Goal: Task Accomplishment & Management: Manage account settings

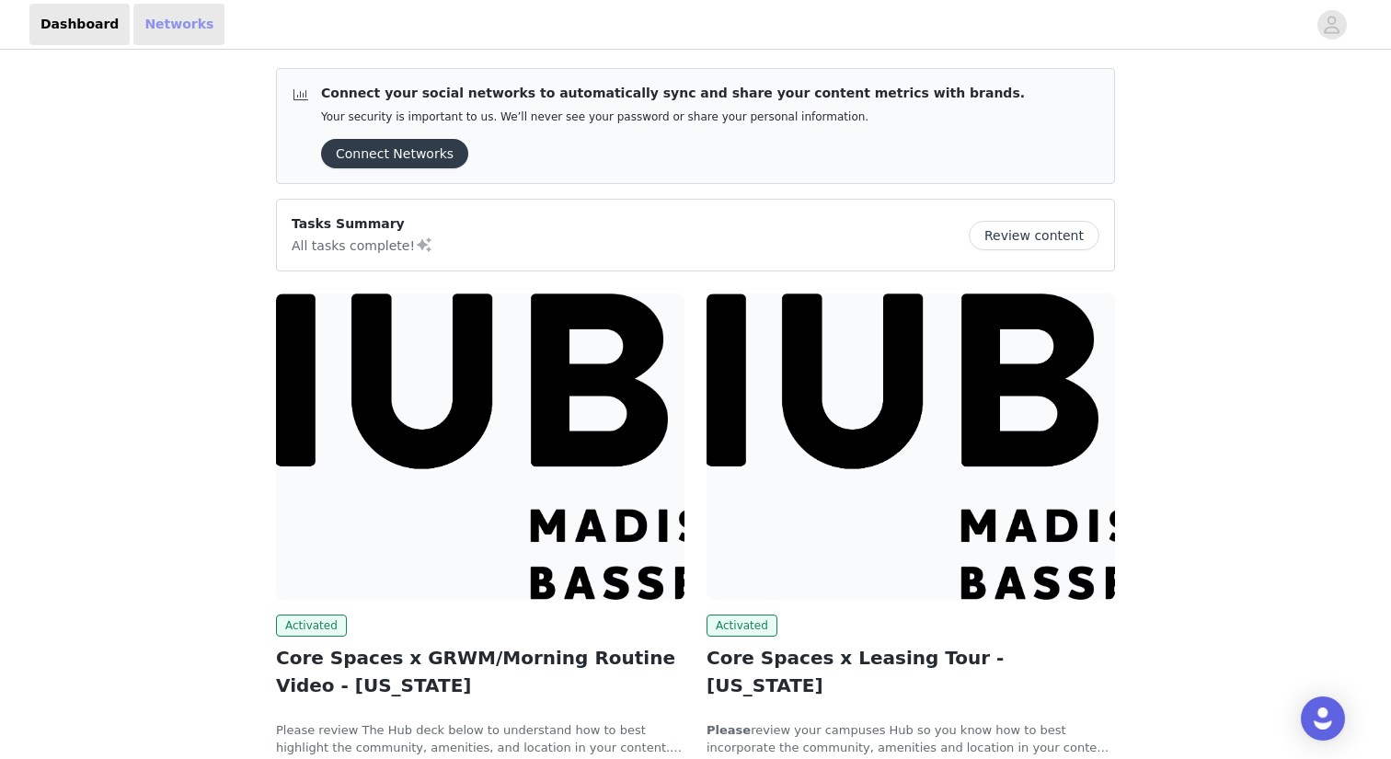
click at [155, 17] on link "Networks" at bounding box center [178, 24] width 91 height 41
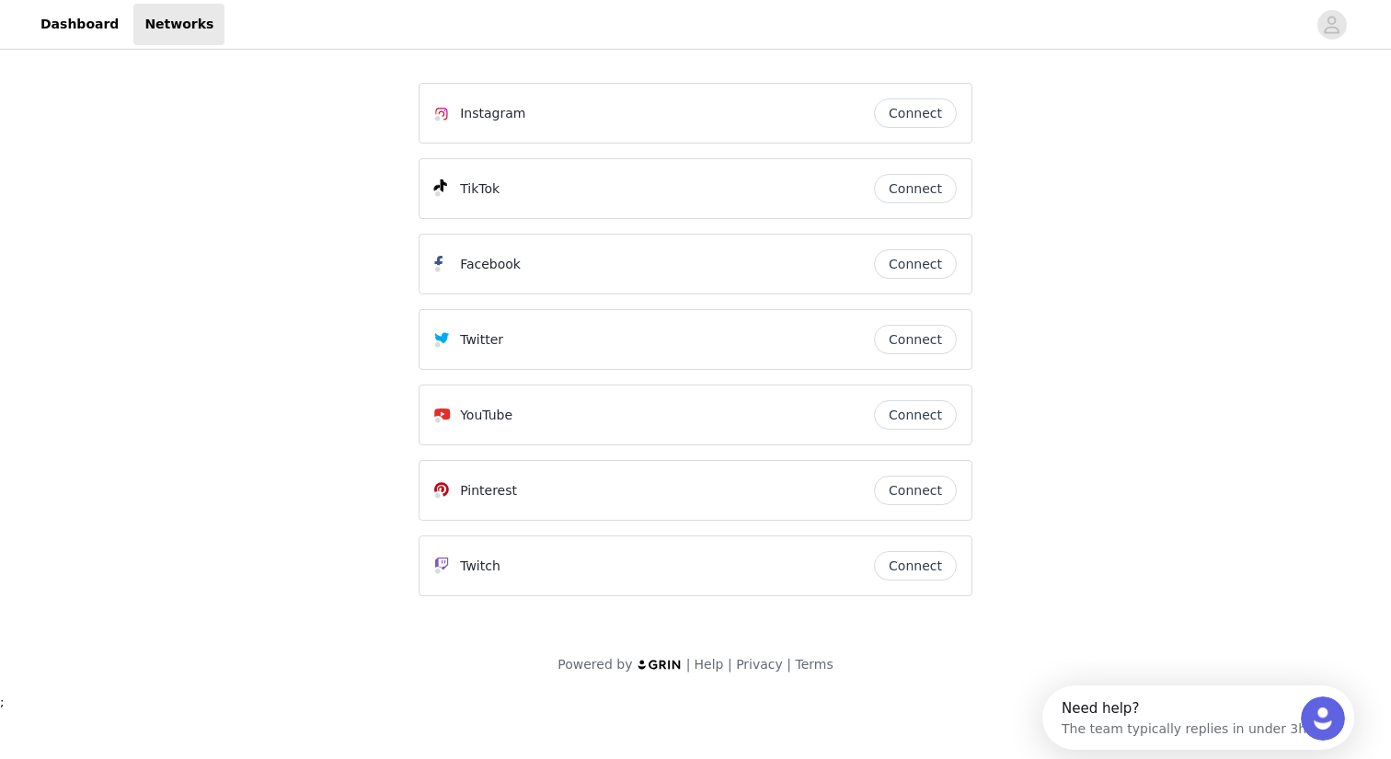
click at [944, 107] on button "Connect" at bounding box center [915, 112] width 83 height 29
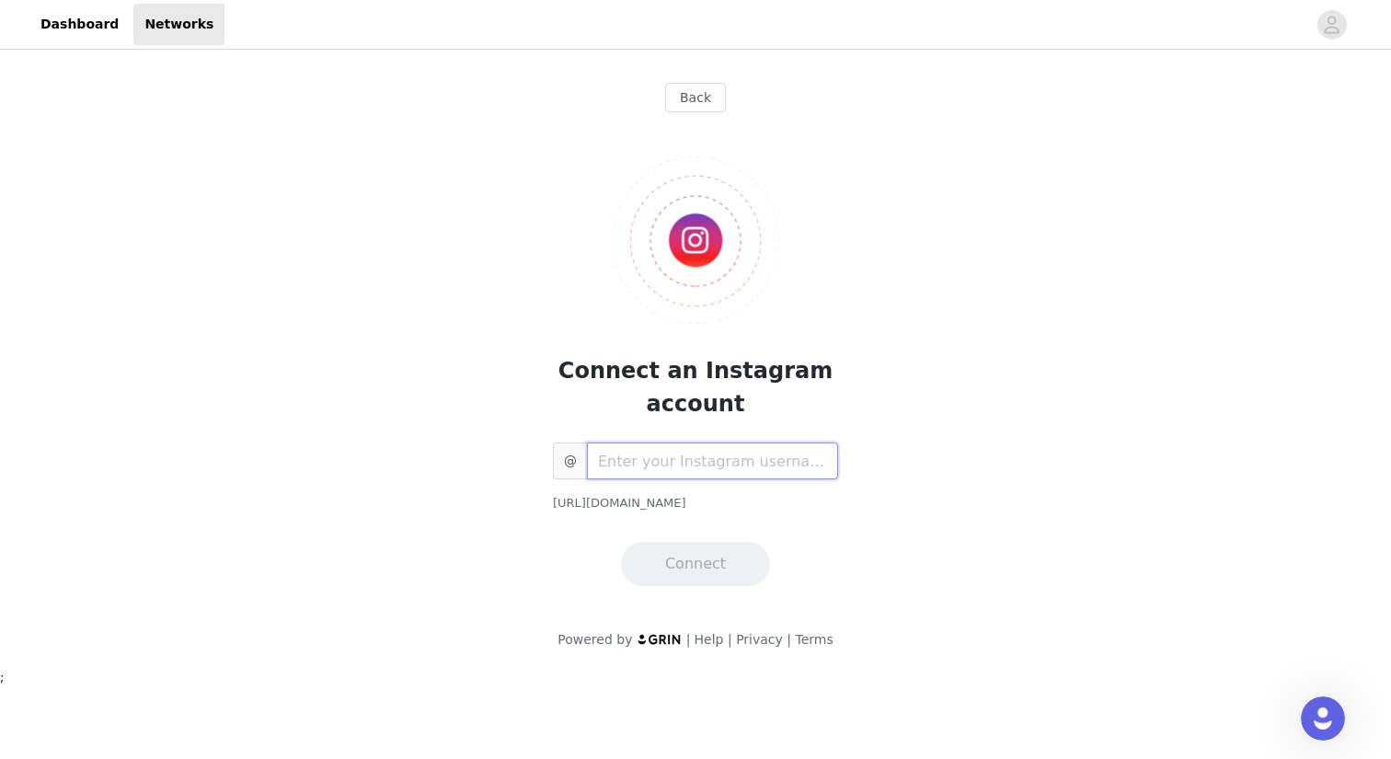
click at [673, 464] on input "text" at bounding box center [712, 460] width 251 height 37
type input "avaputnam"
click at [682, 576] on button "Connect" at bounding box center [695, 564] width 149 height 44
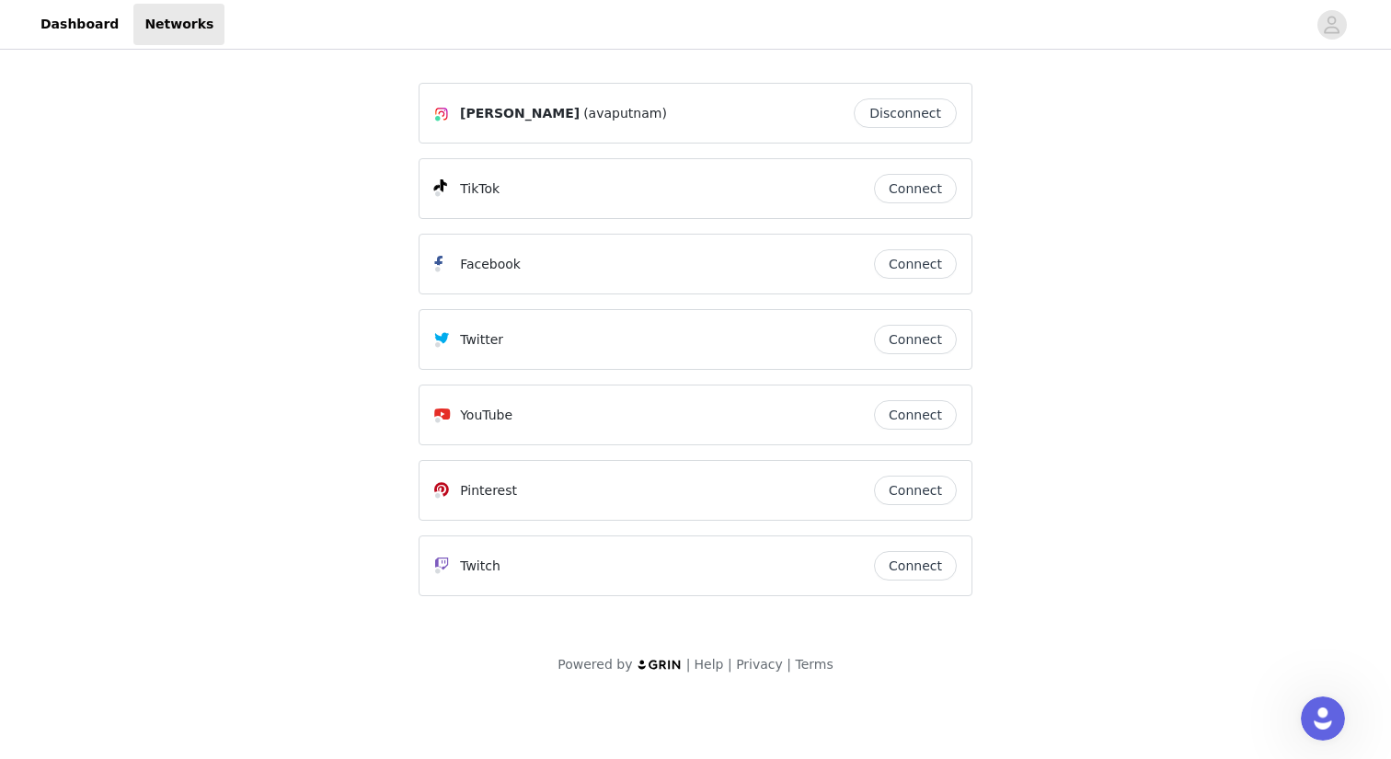
click at [905, 189] on button "Connect" at bounding box center [915, 188] width 83 height 29
click at [510, 185] on span "[PERSON_NAME]" at bounding box center [520, 188] width 120 height 19
click at [83, 25] on link "Dashboard" at bounding box center [79, 24] width 100 height 41
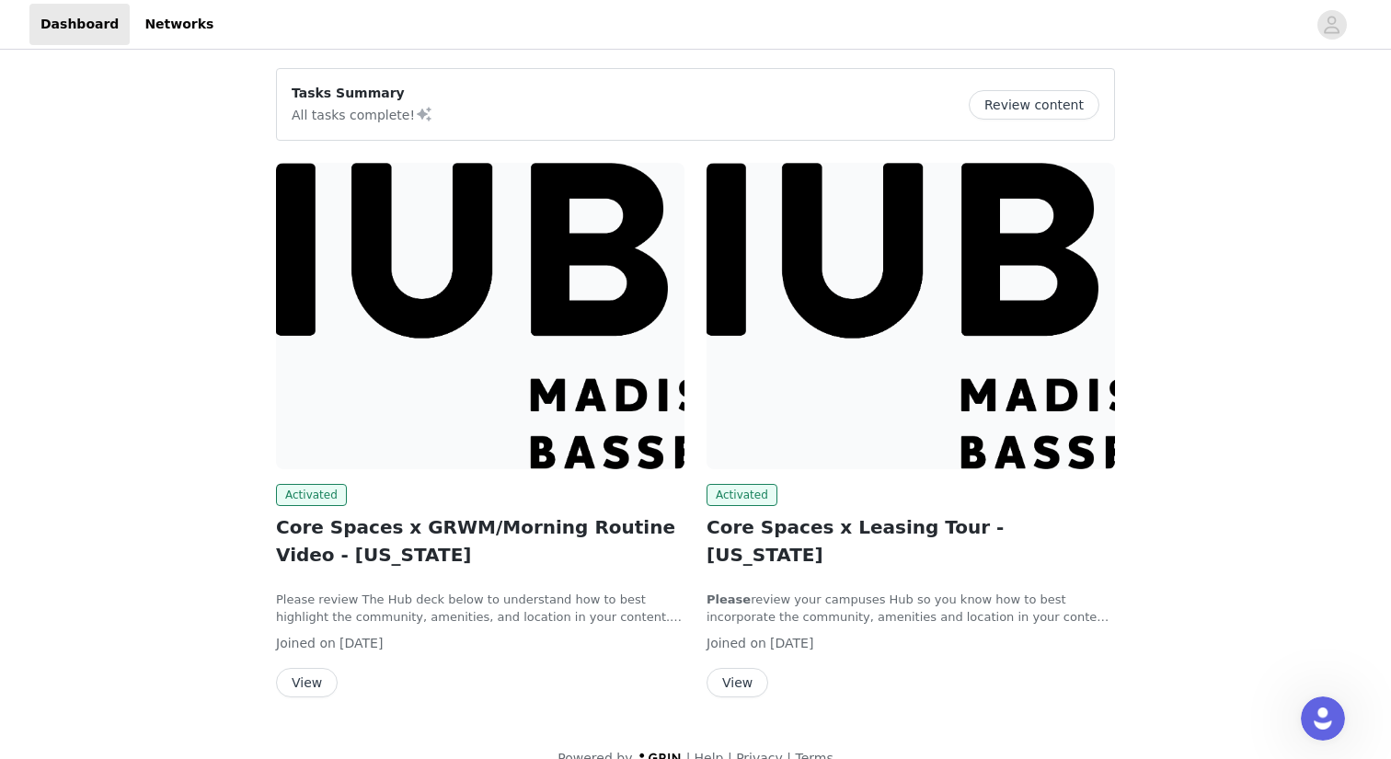
click at [1002, 105] on button "Review content" at bounding box center [1034, 104] width 131 height 29
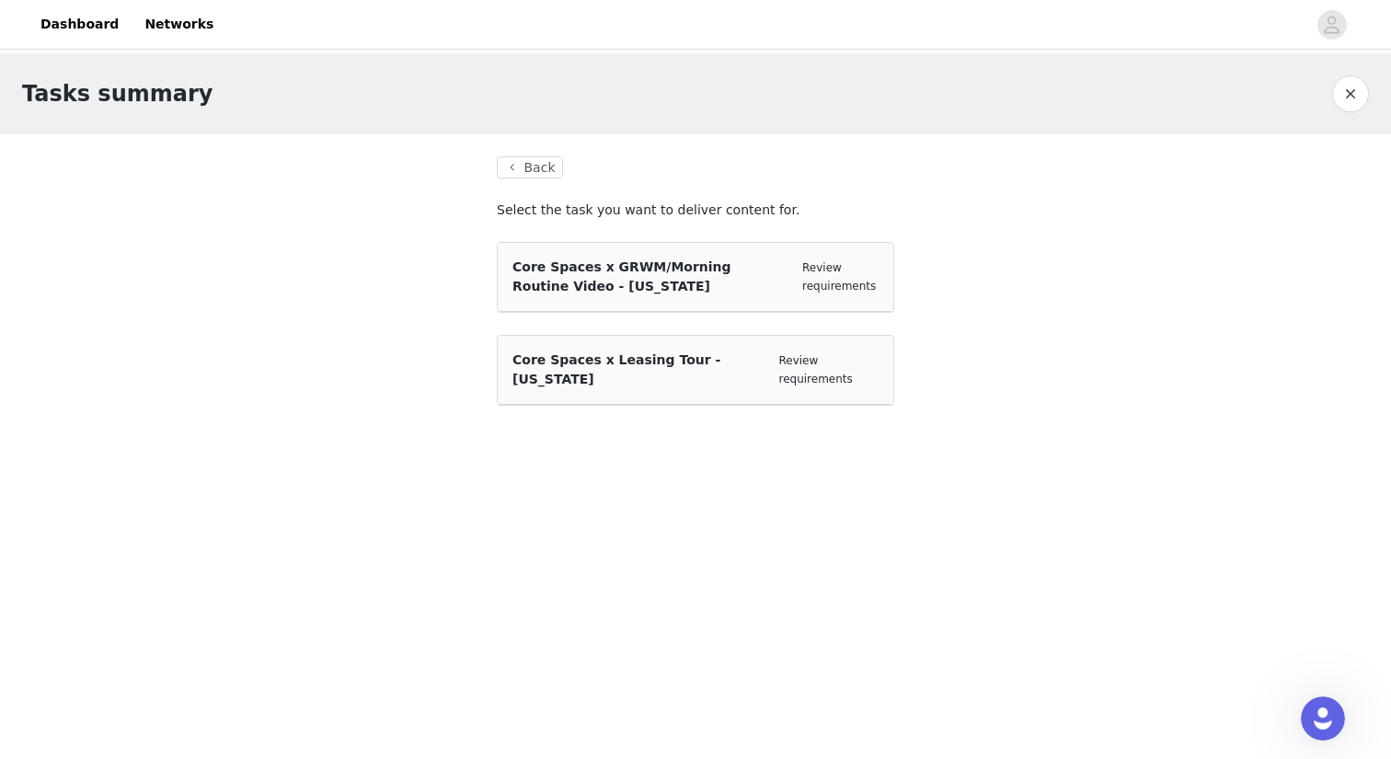
click at [1359, 93] on button "button" at bounding box center [1350, 93] width 37 height 37
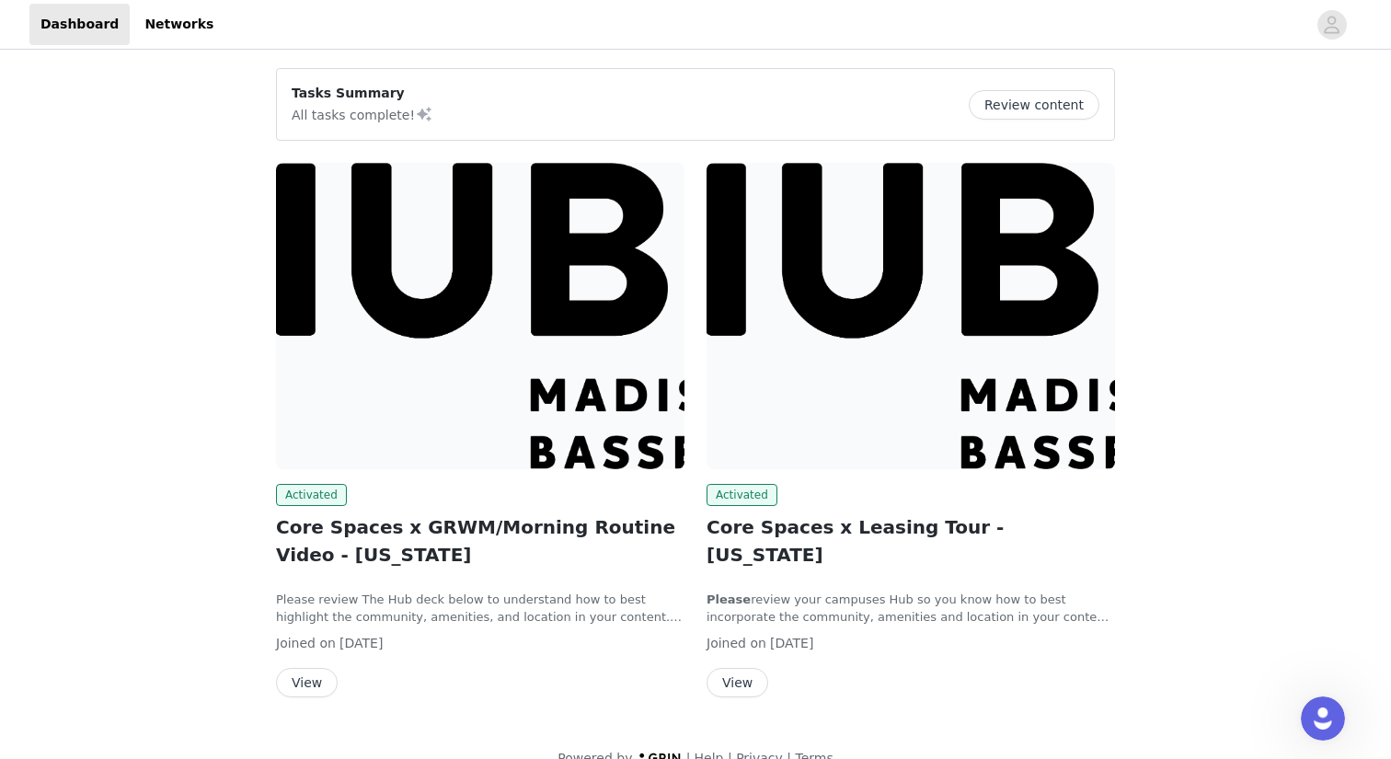
click at [1002, 107] on button "Review content" at bounding box center [1034, 104] width 131 height 29
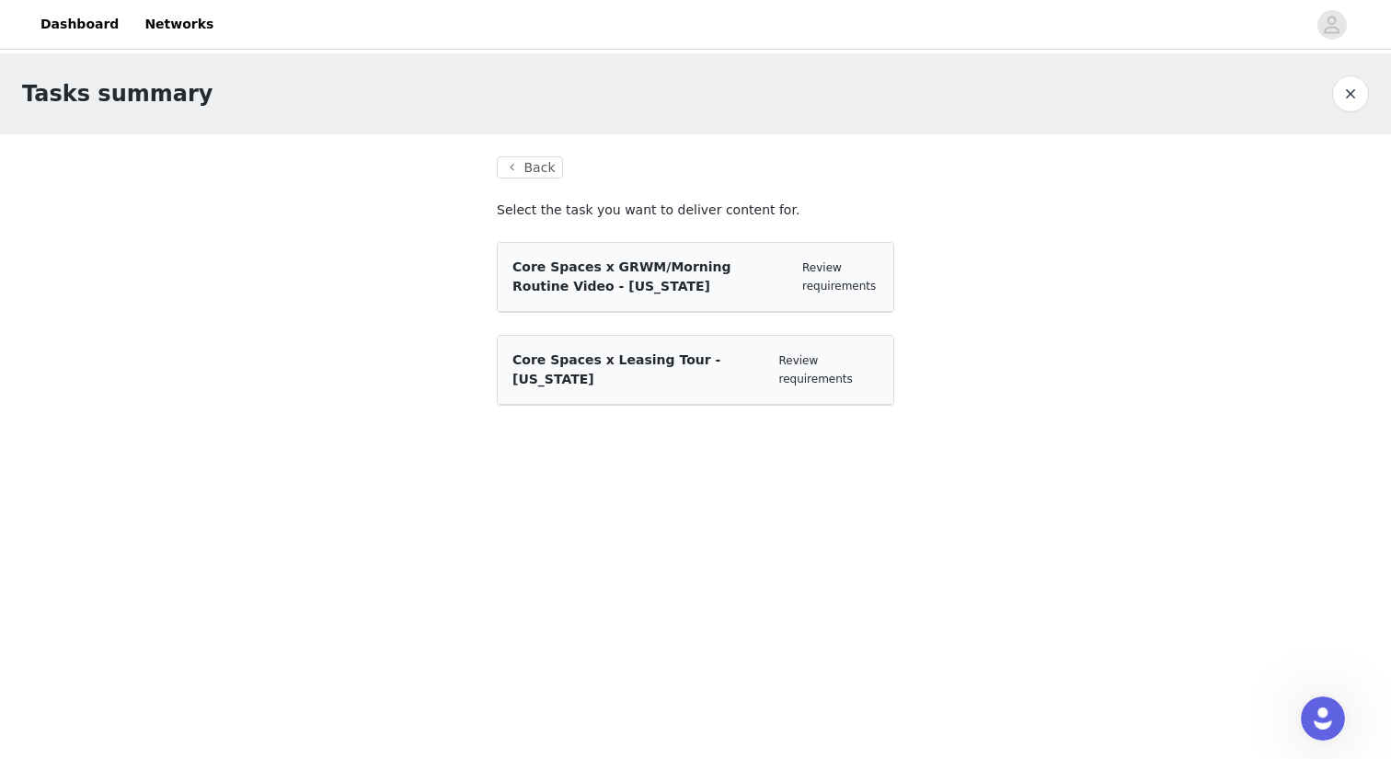
click at [717, 269] on span "Core Spaces x GRWM/Morning Routine Video - [US_STATE]" at bounding box center [621, 276] width 219 height 34
click at [637, 265] on span "Core Spaces x GRWM/Morning Routine Video - [US_STATE]" at bounding box center [621, 276] width 219 height 34
click at [555, 303] on div "Core Spaces x GRWM/Morning Routine Video - [US_STATE] Review requirements" at bounding box center [696, 277] width 396 height 69
click at [588, 275] on div "Core Spaces x GRWM/Morning Routine Video - [US_STATE]" at bounding box center [649, 277] width 275 height 39
click at [582, 281] on span "Core Spaces x GRWM/Morning Routine Video - [US_STATE]" at bounding box center [621, 276] width 219 height 34
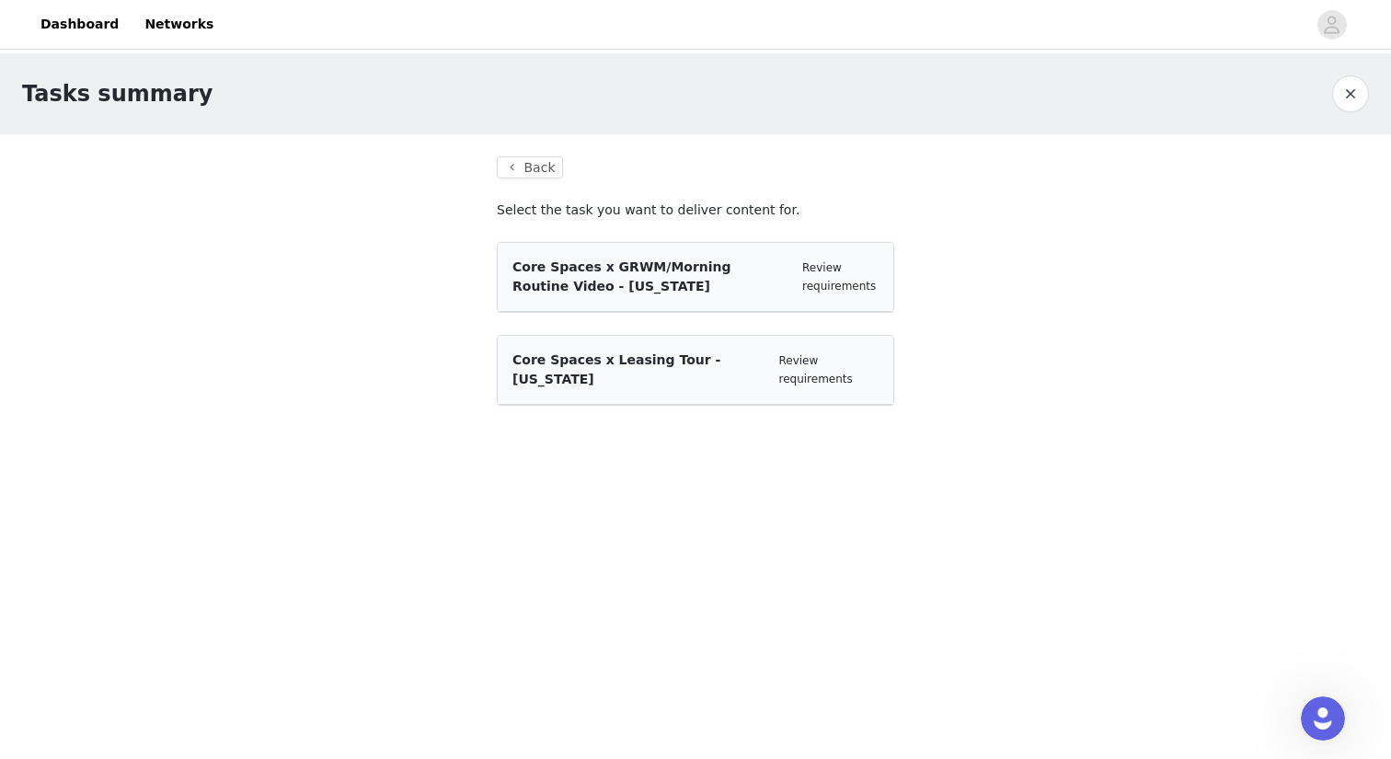
click at [515, 274] on div "Core Spaces x GRWM/Morning Routine Video - [US_STATE]" at bounding box center [649, 277] width 275 height 39
click at [623, 355] on span "Core Spaces x Leasing Tour - [US_STATE]" at bounding box center [616, 369] width 208 height 34
click at [1349, 89] on button "button" at bounding box center [1350, 93] width 37 height 37
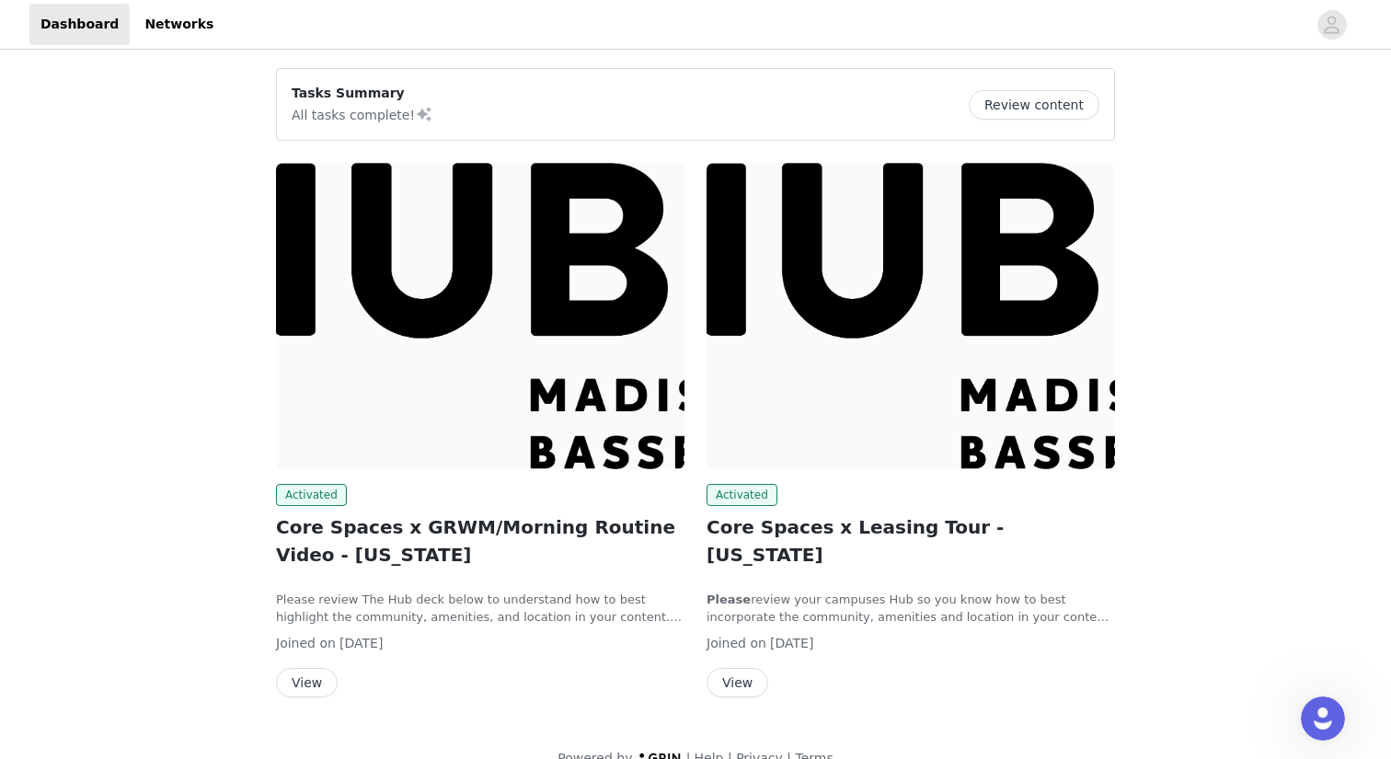
scroll to position [30, 0]
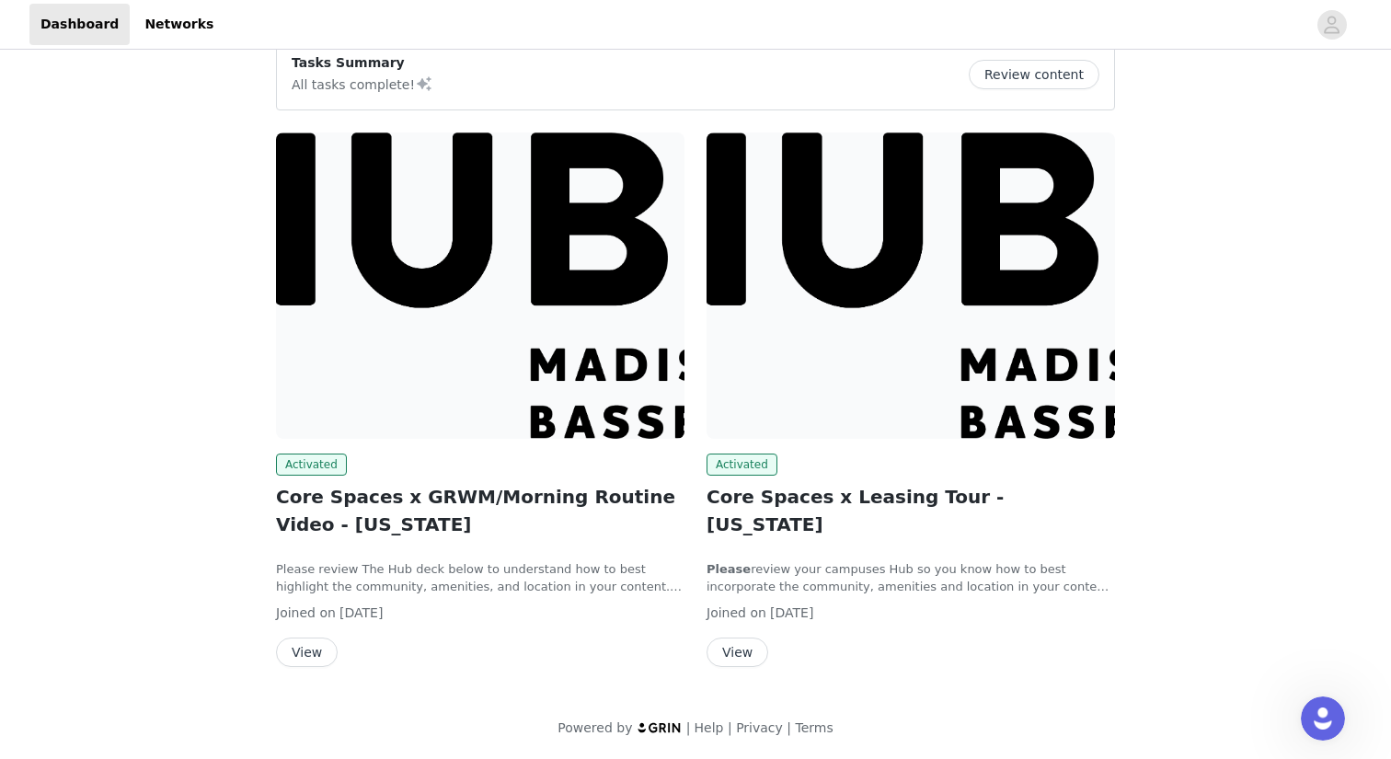
click at [728, 637] on button "View" at bounding box center [737, 651] width 62 height 29
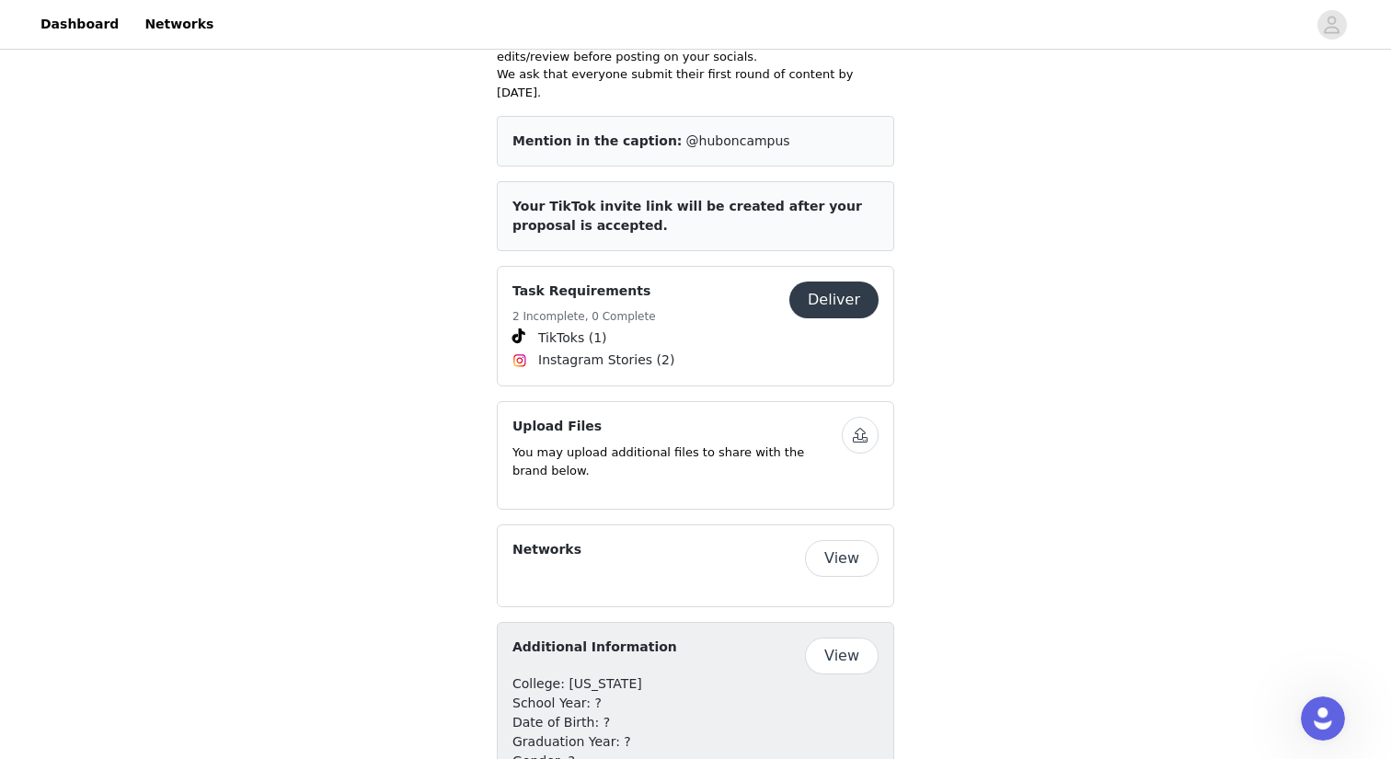
scroll to position [2201, 0]
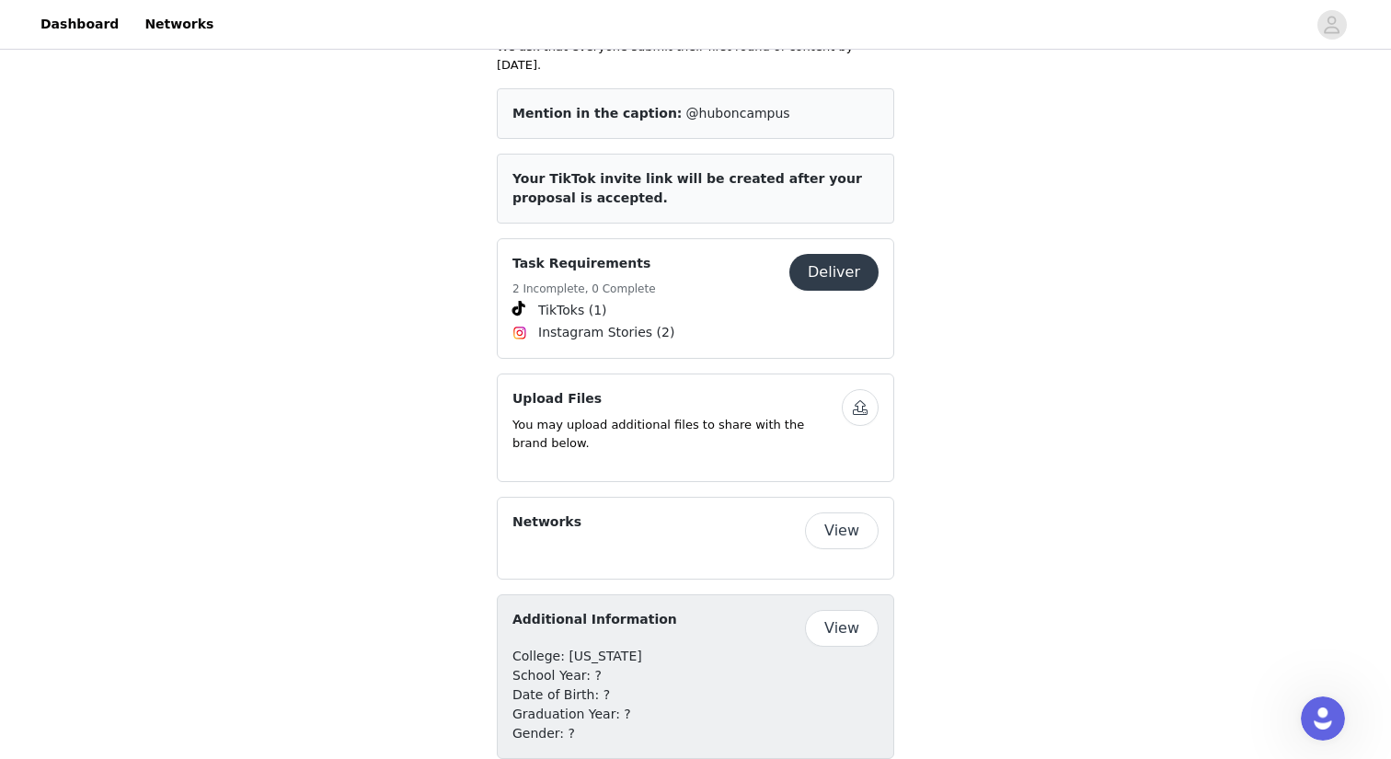
click at [843, 512] on button "View" at bounding box center [842, 530] width 74 height 37
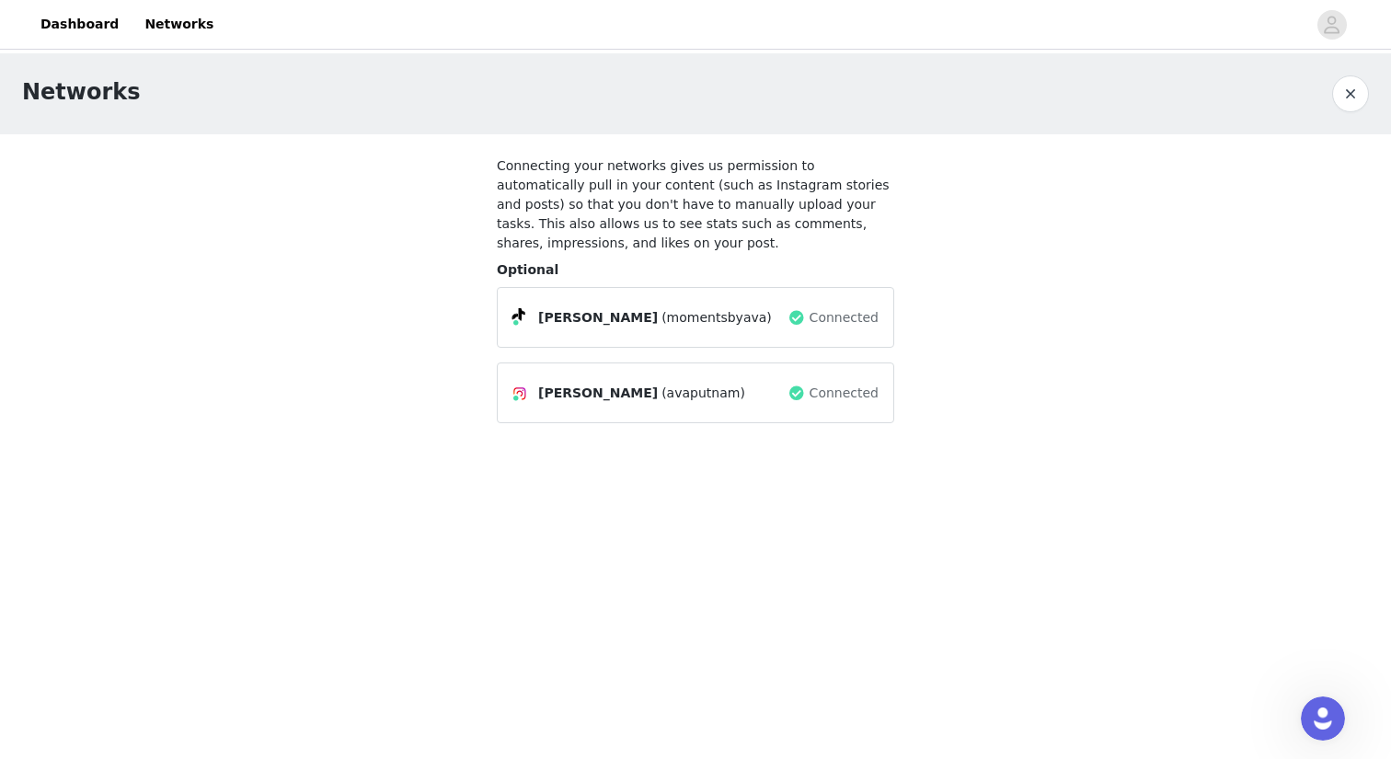
click at [608, 392] on span "[PERSON_NAME]" at bounding box center [598, 393] width 120 height 19
click at [1339, 99] on button "button" at bounding box center [1350, 93] width 37 height 37
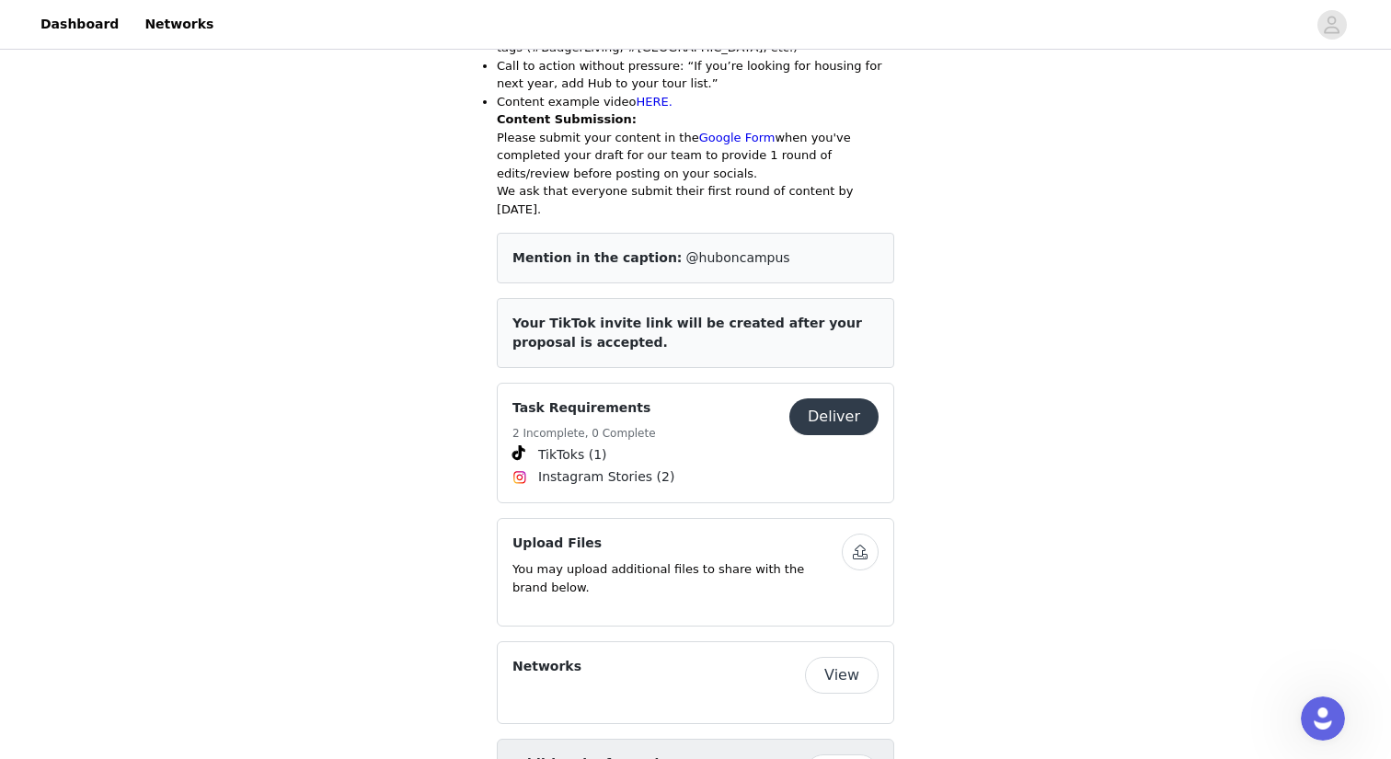
scroll to position [2061, 0]
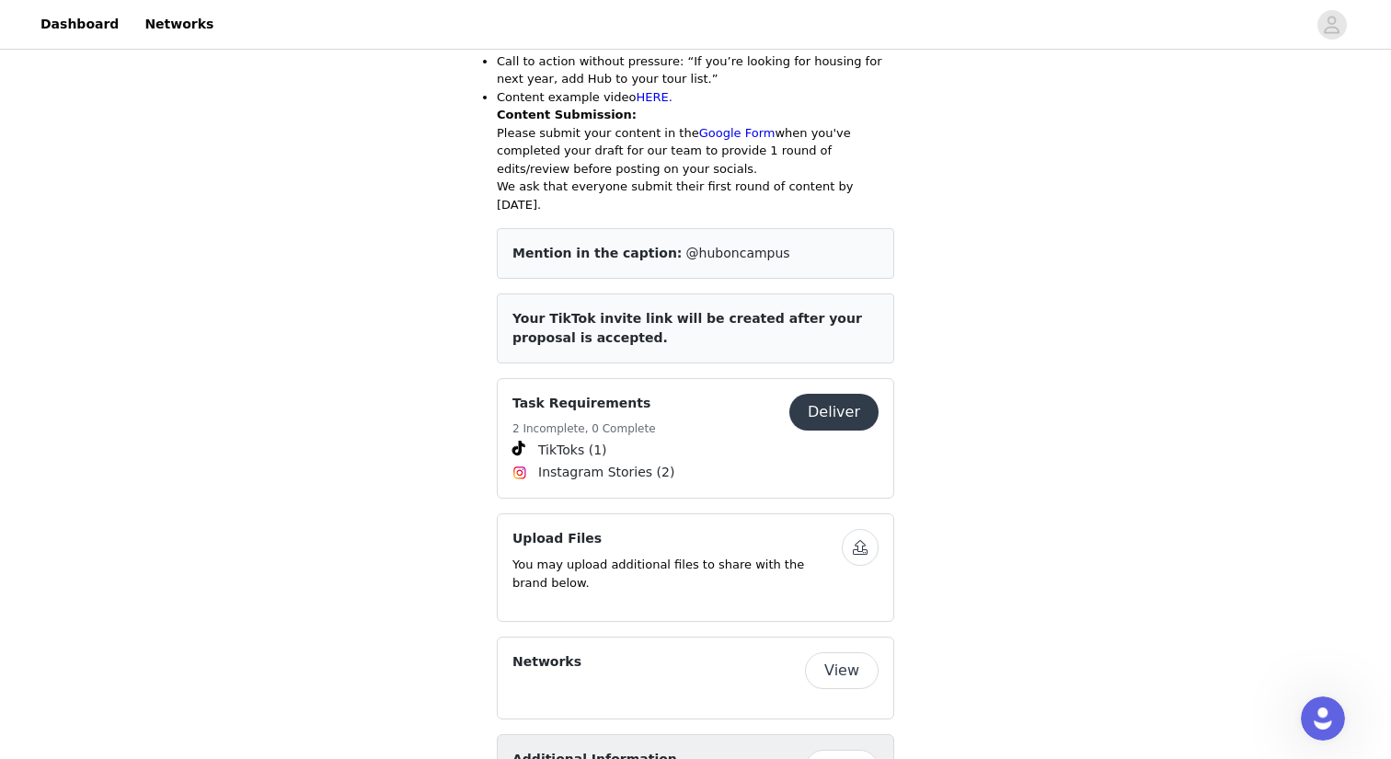
click at [675, 394] on div "Task Requirements 2 Incomplete, 0 Complete" at bounding box center [650, 416] width 277 height 45
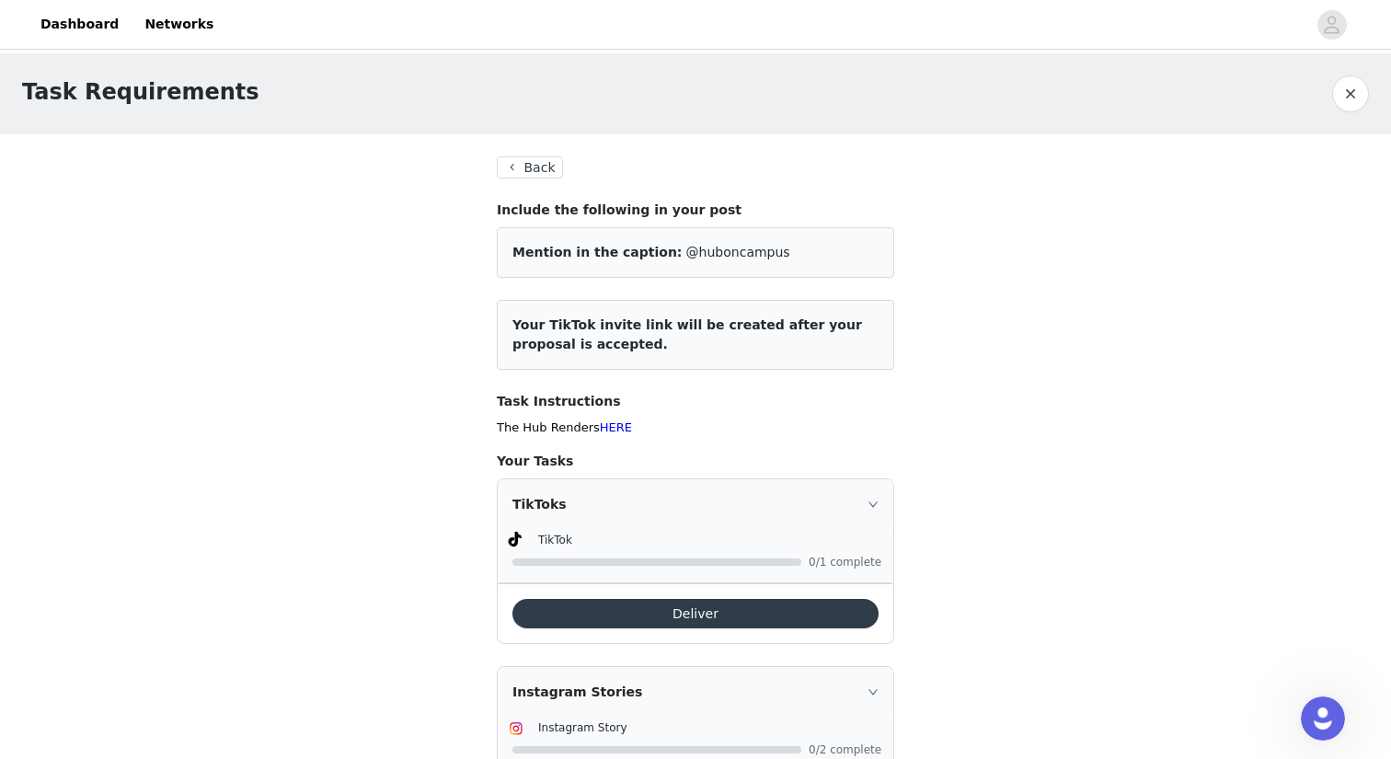
scroll to position [116, 0]
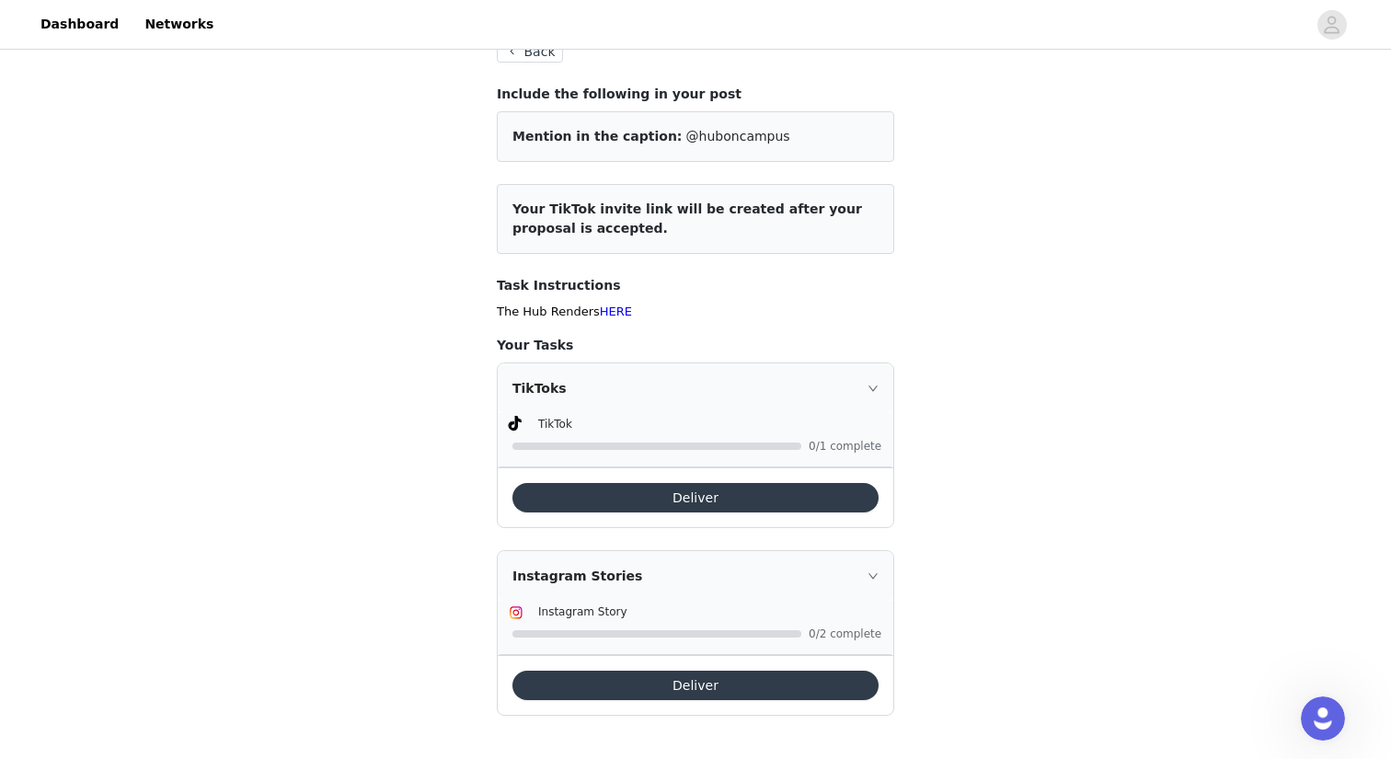
click at [859, 393] on div "TikToks" at bounding box center [696, 388] width 396 height 50
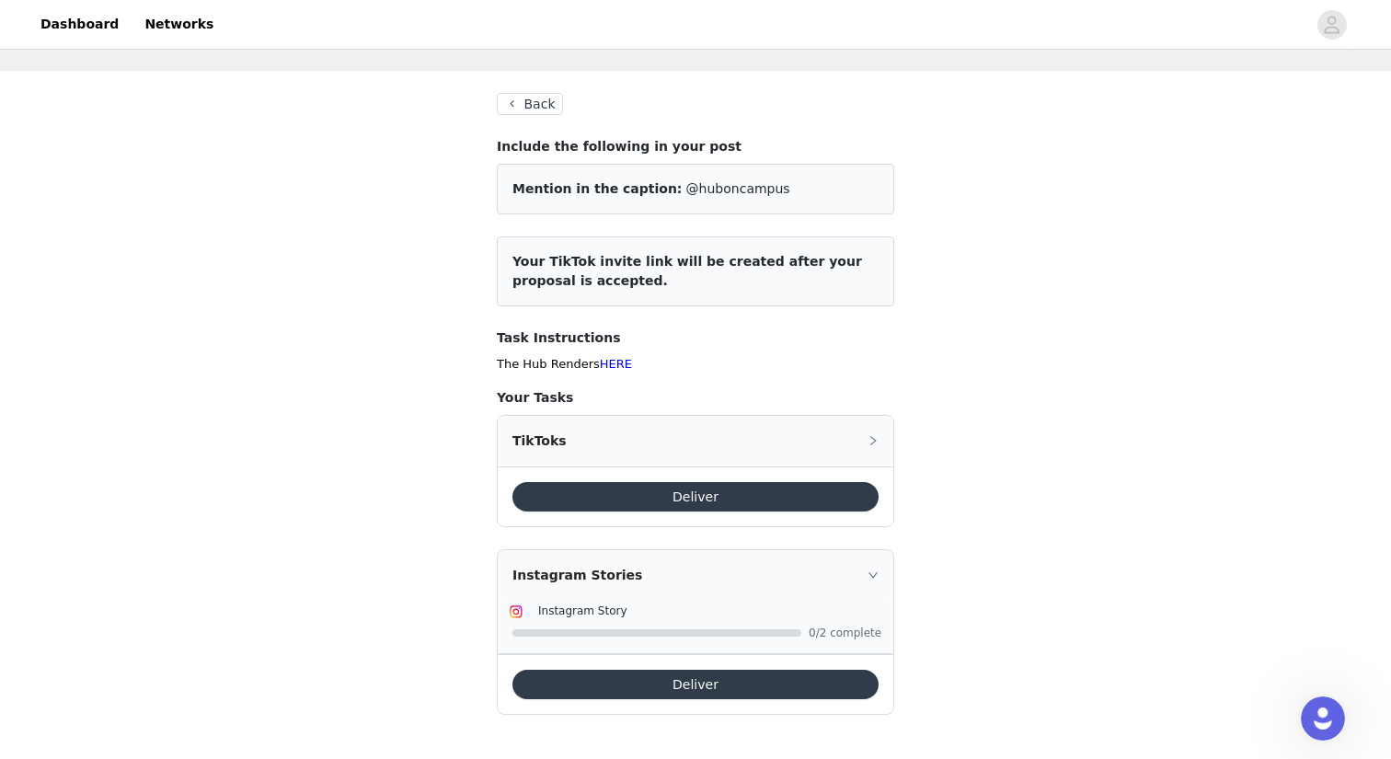
scroll to position [62, 0]
click at [95, 28] on link "Dashboard" at bounding box center [79, 24] width 100 height 41
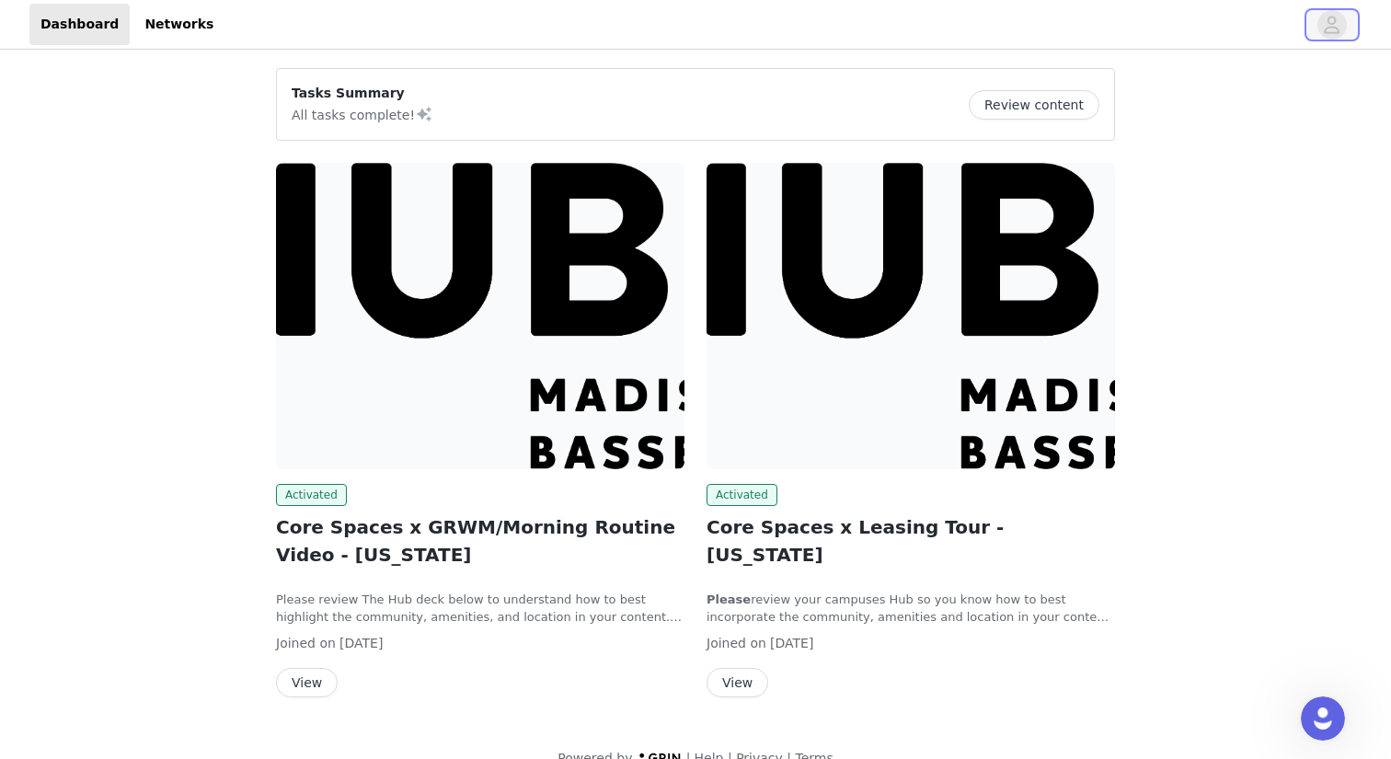
click at [1331, 16] on icon "avatar" at bounding box center [1332, 24] width 16 height 17
